Goal: Information Seeking & Learning: Find specific fact

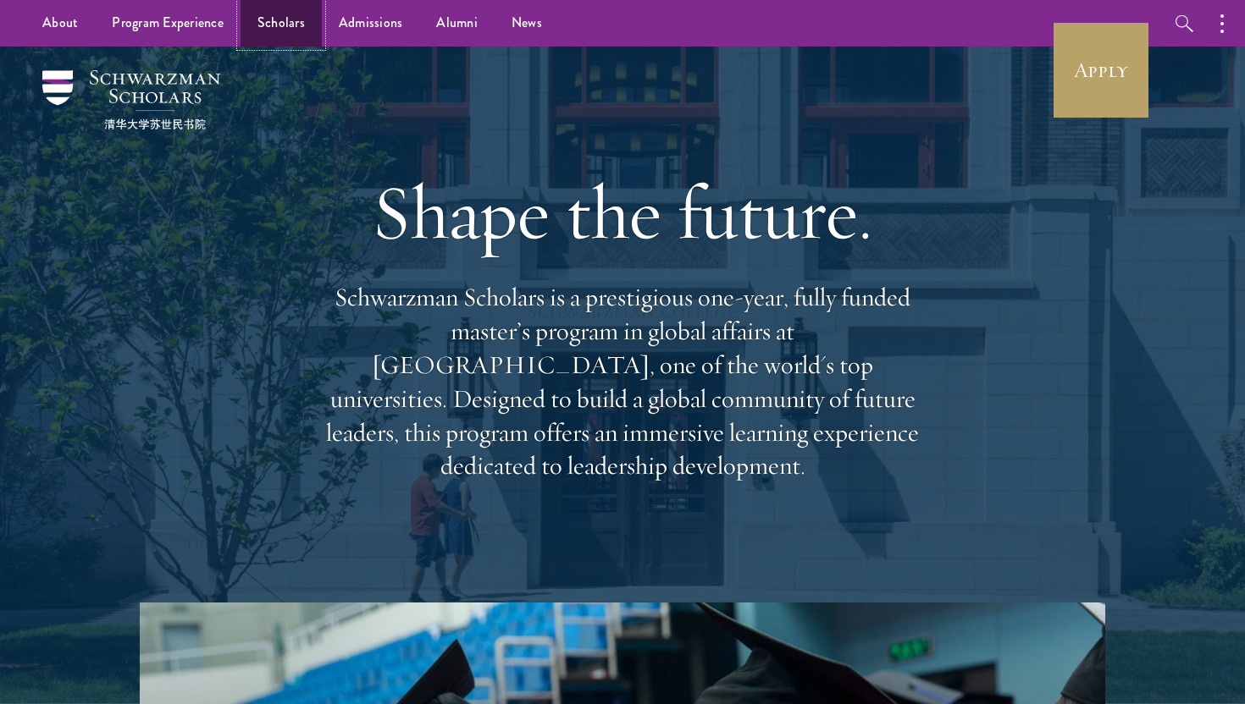
click at [295, 19] on link "Scholars" at bounding box center [280, 23] width 81 height 47
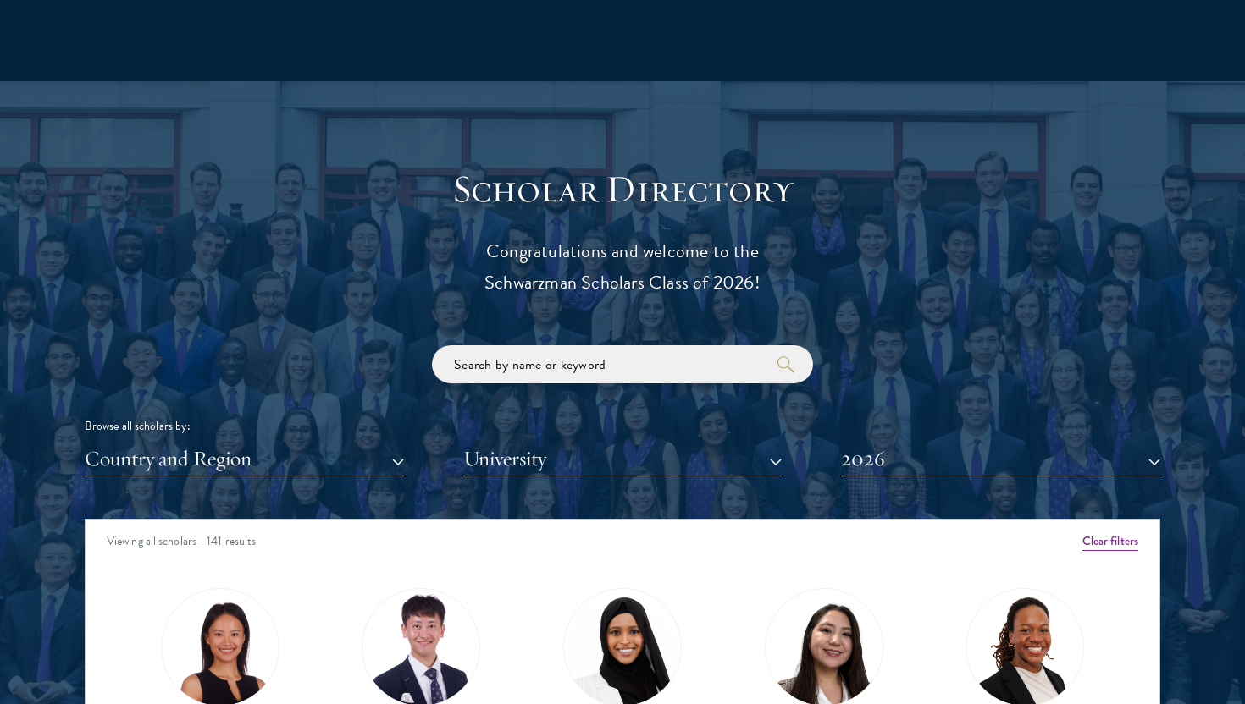
scroll to position [1986, 0]
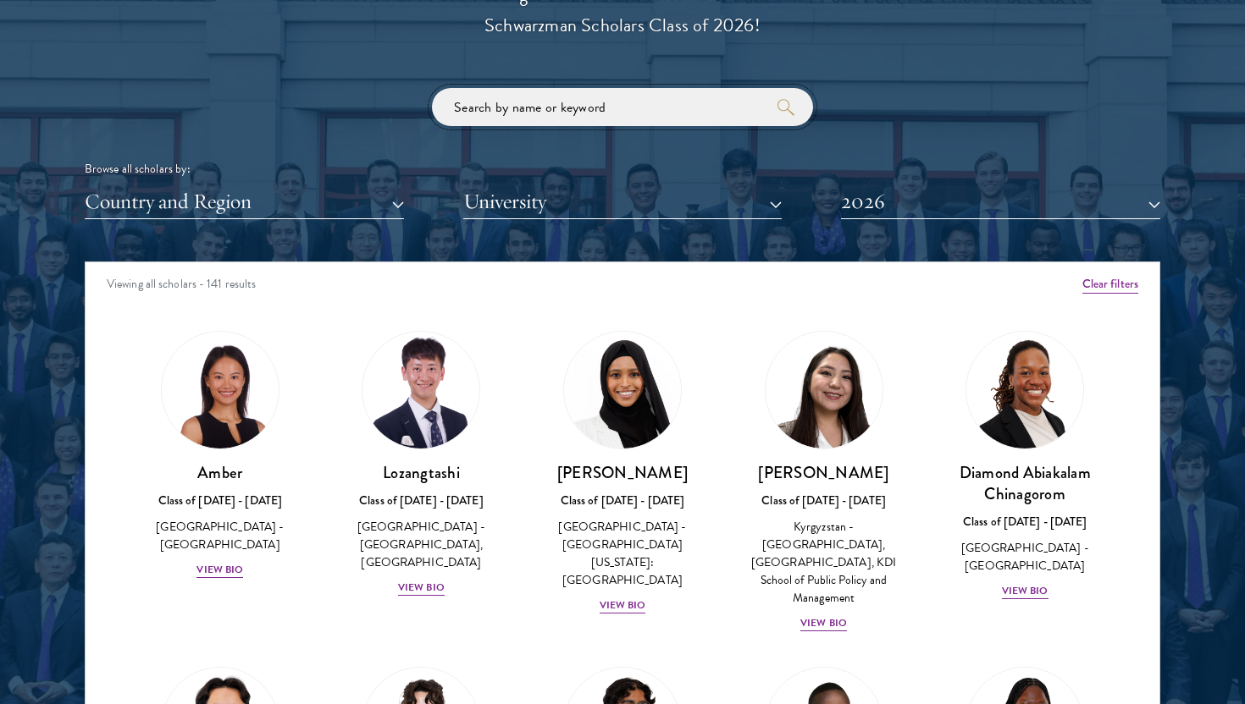
click at [617, 102] on input "search" at bounding box center [622, 107] width 381 height 38
click at [952, 167] on div "Browse all scholars by:" at bounding box center [622, 169] width 1075 height 18
click at [947, 198] on button "2026" at bounding box center [1000, 202] width 319 height 35
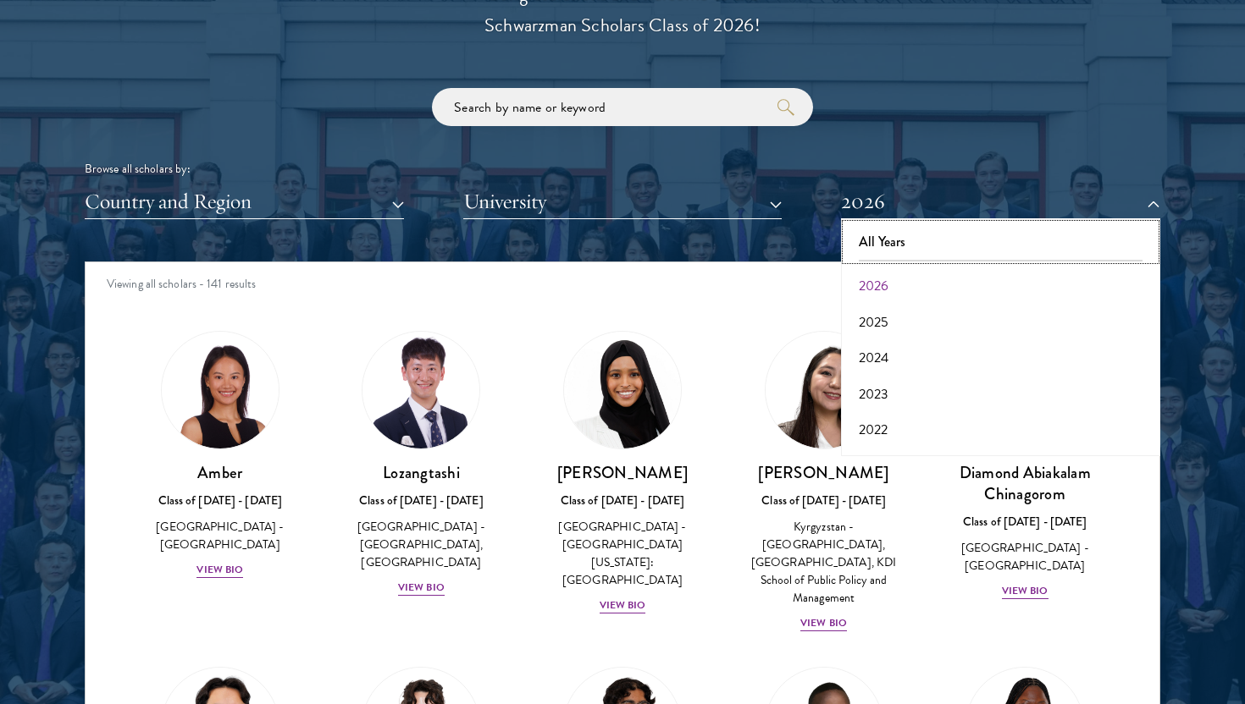
click at [925, 252] on button "All Years" at bounding box center [1000, 242] width 309 height 36
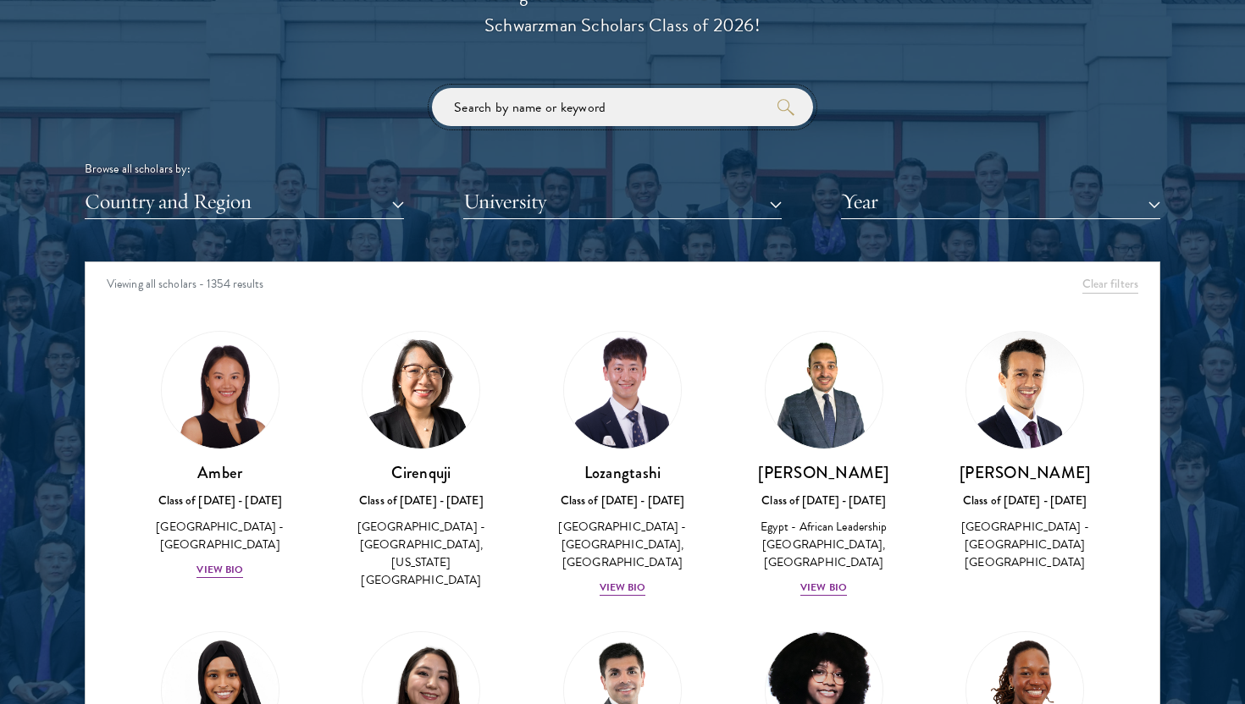
click at [540, 108] on input "search" at bounding box center [622, 107] width 381 height 38
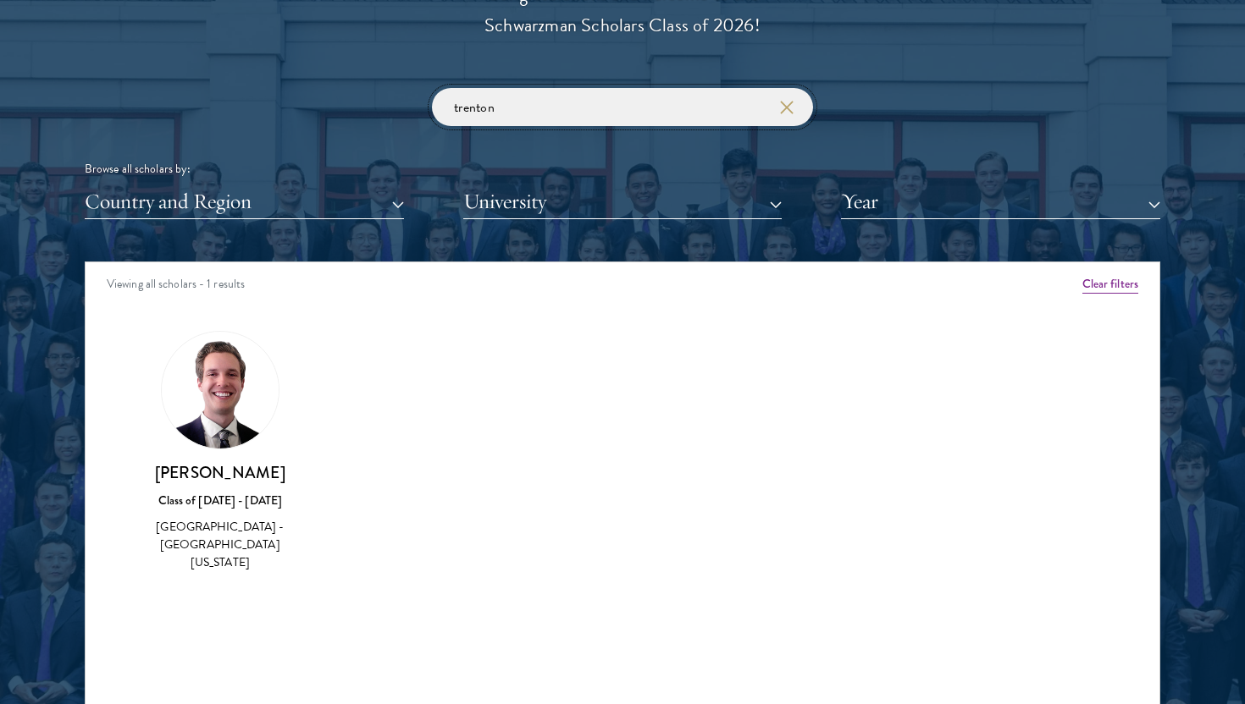
type input "trenton"
click at [228, 459] on div "[PERSON_NAME] Class of [DATE] - [DATE] [GEOGRAPHIC_DATA] - [GEOGRAPHIC_DATA][US…" at bounding box center [220, 452] width 168 height 242
click at [221, 410] on img at bounding box center [220, 390] width 117 height 117
click at [223, 511] on div "[PERSON_NAME] Class of [DATE] - [DATE] [GEOGRAPHIC_DATA] - [GEOGRAPHIC_DATA][US…" at bounding box center [220, 517] width 168 height 111
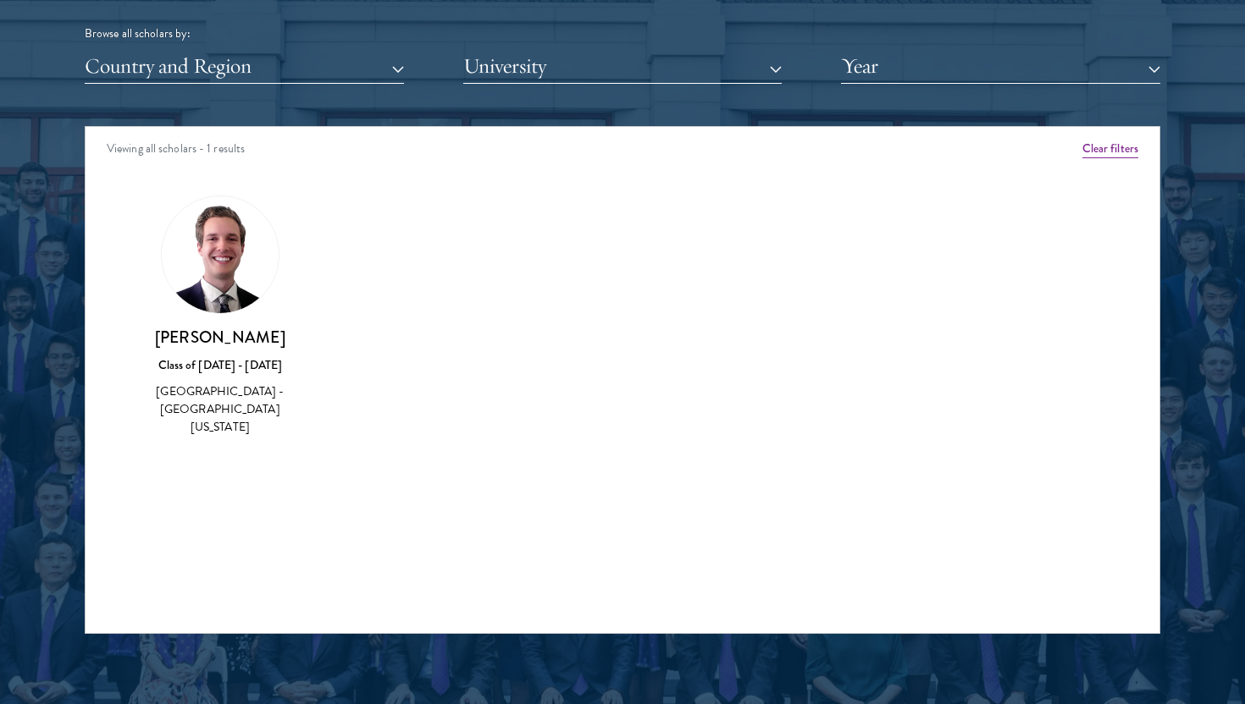
scroll to position [2122, 0]
